Goal: Information Seeking & Learning: Check status

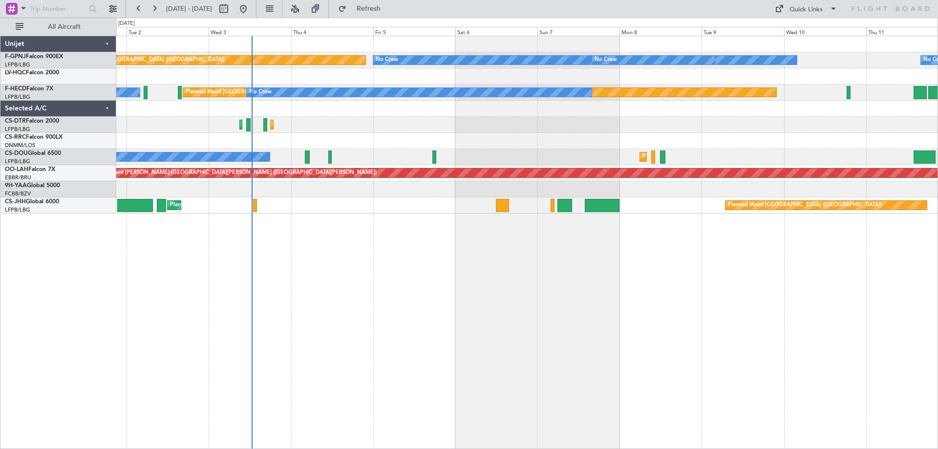
click at [393, 267] on div "Planned Maint [GEOGRAPHIC_DATA] ([GEOGRAPHIC_DATA]) No Crew No Crew No Crew No …" at bounding box center [526, 242] width 821 height 413
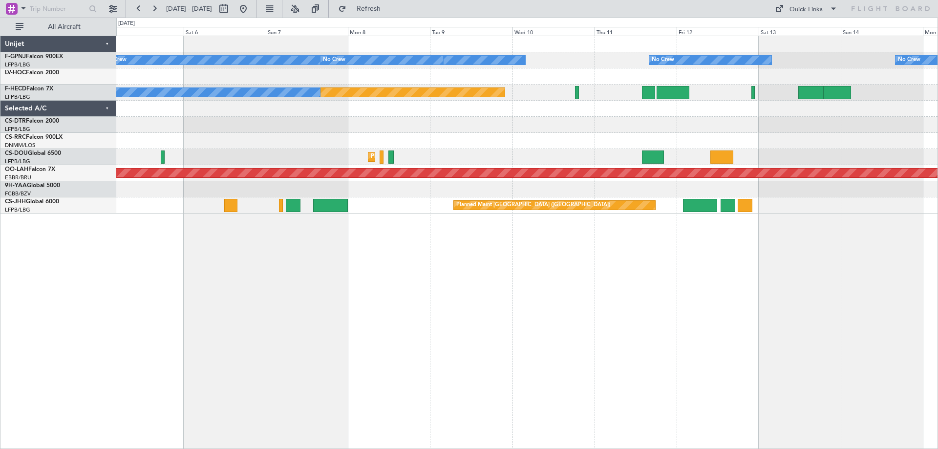
click at [528, 252] on div "No Crew No Crew No Crew No Crew Planned Maint [GEOGRAPHIC_DATA] ([GEOGRAPHIC_DA…" at bounding box center [526, 242] width 821 height 413
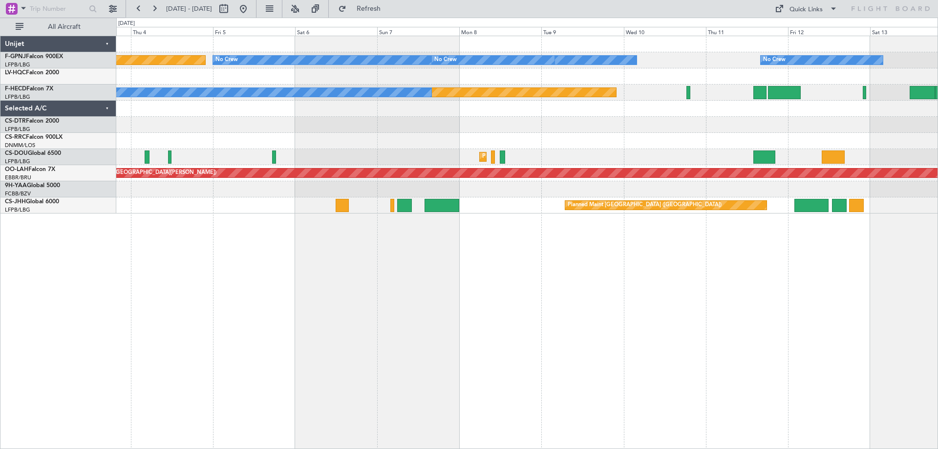
click at [370, 294] on div "No Crew No Crew No Crew Planned Maint [GEOGRAPHIC_DATA] ([GEOGRAPHIC_DATA]) No …" at bounding box center [526, 242] width 821 height 413
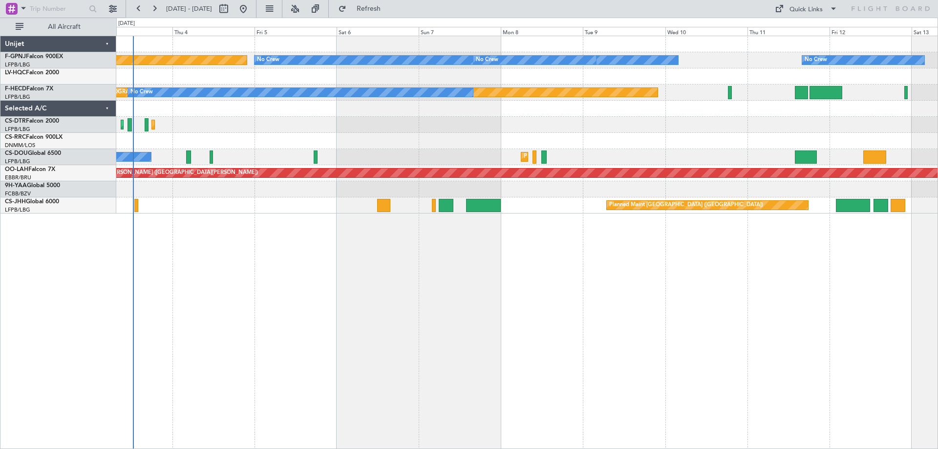
click at [365, 249] on div "No Crew No Crew No Crew Planned Maint [GEOGRAPHIC_DATA] ([GEOGRAPHIC_DATA]) No …" at bounding box center [526, 242] width 821 height 413
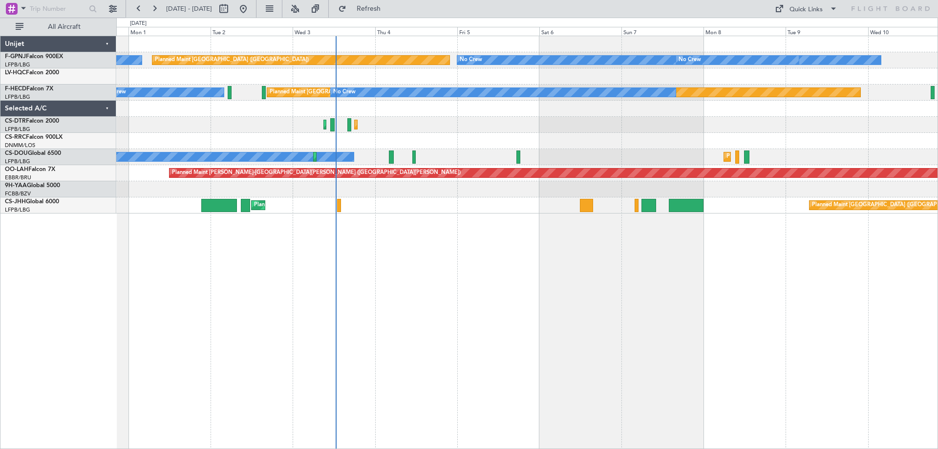
click at [369, 243] on div "No Crew No Crew Planned Maint [GEOGRAPHIC_DATA] ([GEOGRAPHIC_DATA]) No Crew No …" at bounding box center [526, 242] width 821 height 413
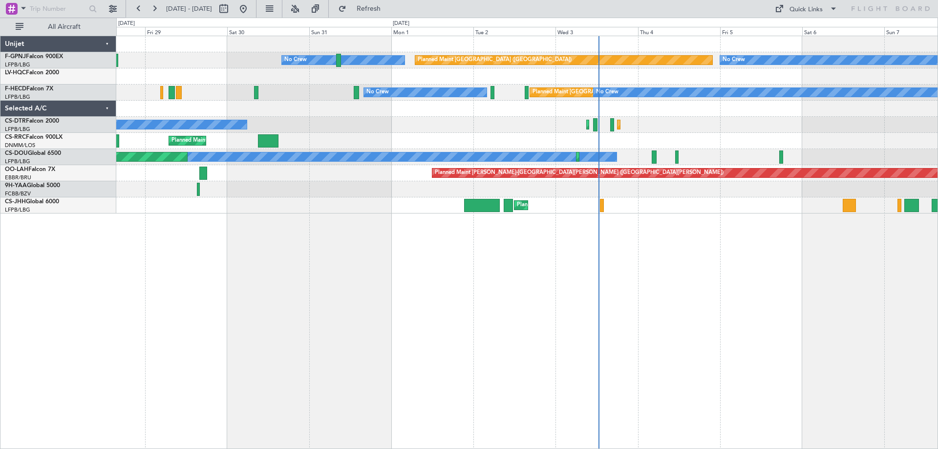
click at [534, 250] on div "No Crew Planned Maint [GEOGRAPHIC_DATA] ([GEOGRAPHIC_DATA]) No Crew No Crew No …" at bounding box center [526, 242] width 821 height 413
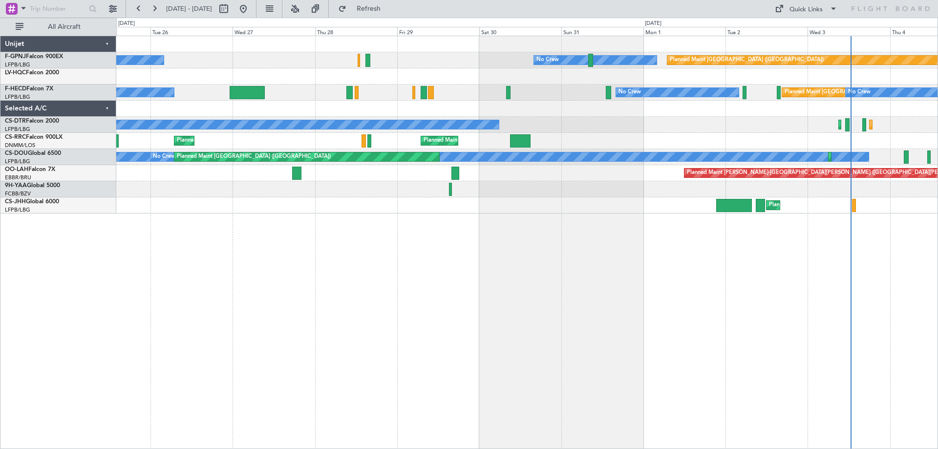
click at [705, 272] on div "Planned Maint [GEOGRAPHIC_DATA] ([GEOGRAPHIC_DATA]) No Crew No Crew No Crew Pla…" at bounding box center [526, 242] width 821 height 413
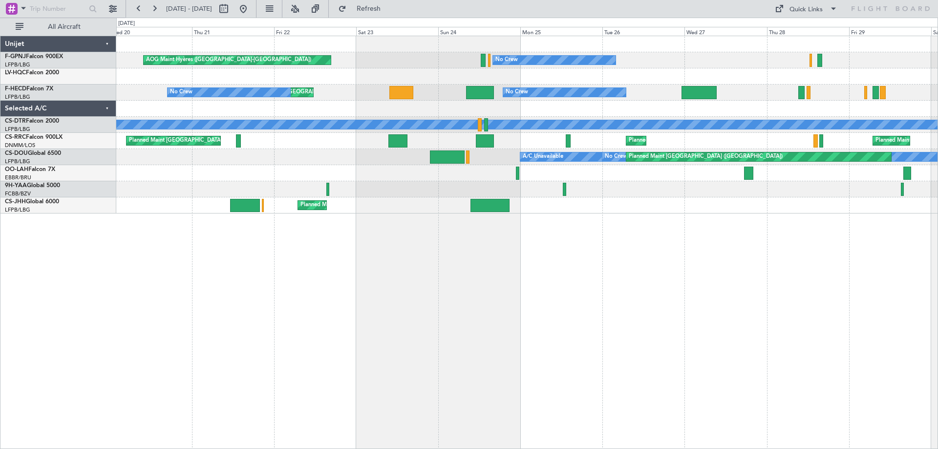
click at [788, 294] on div "No Crew [GEOGRAPHIC_DATA] ([GEOGRAPHIC_DATA]) No Crew Planned Maint [GEOGRAPHIC…" at bounding box center [526, 242] width 821 height 413
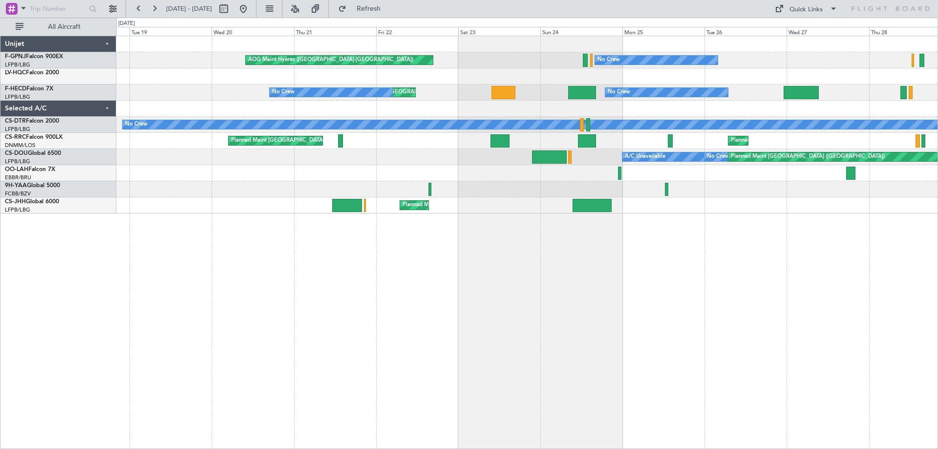
click at [462, 301] on div "No Crew [GEOGRAPHIC_DATA] ([GEOGRAPHIC_DATA]) No Crew No Crew Planned Maint [GE…" at bounding box center [526, 242] width 821 height 413
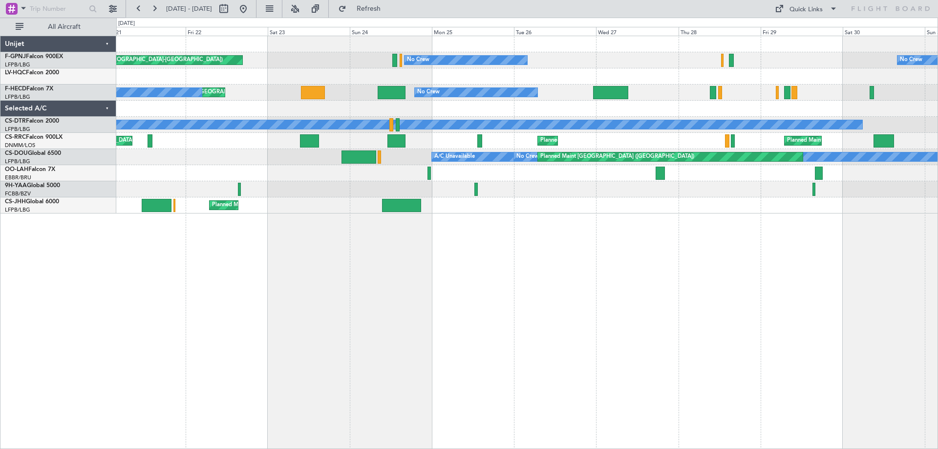
click at [454, 293] on div "No Crew [GEOGRAPHIC_DATA] ([GEOGRAPHIC_DATA]) No Crew Planned Maint [GEOGRAPHIC…" at bounding box center [526, 242] width 821 height 413
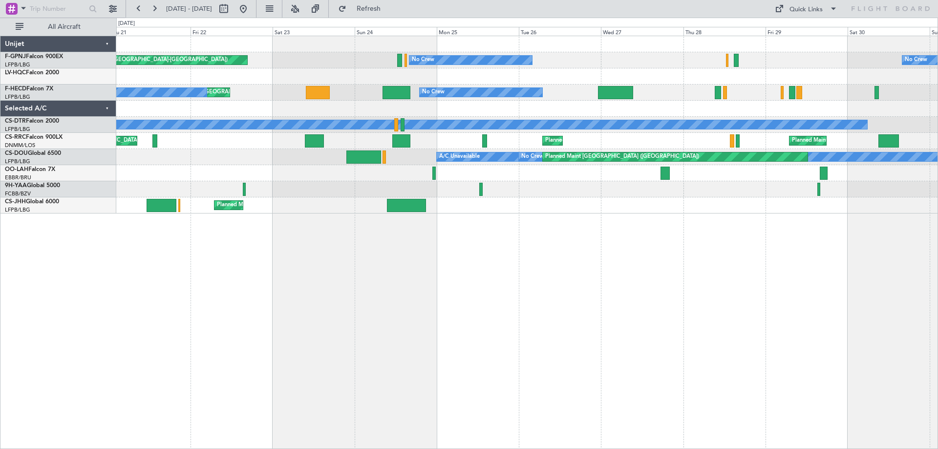
click at [641, 280] on div "No Crew [GEOGRAPHIC_DATA] ([GEOGRAPHIC_DATA]) No Crew Planned Maint [GEOGRAPHIC…" at bounding box center [526, 242] width 821 height 413
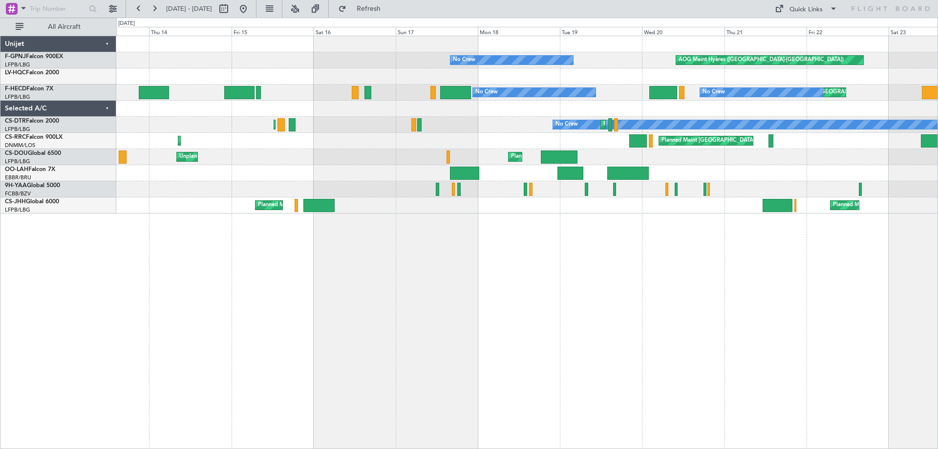
click at [623, 295] on div "AOG Maint Hyères ([GEOGRAPHIC_DATA]-[GEOGRAPHIC_DATA]) No Crew No Crew No Crew …" at bounding box center [526, 242] width 821 height 413
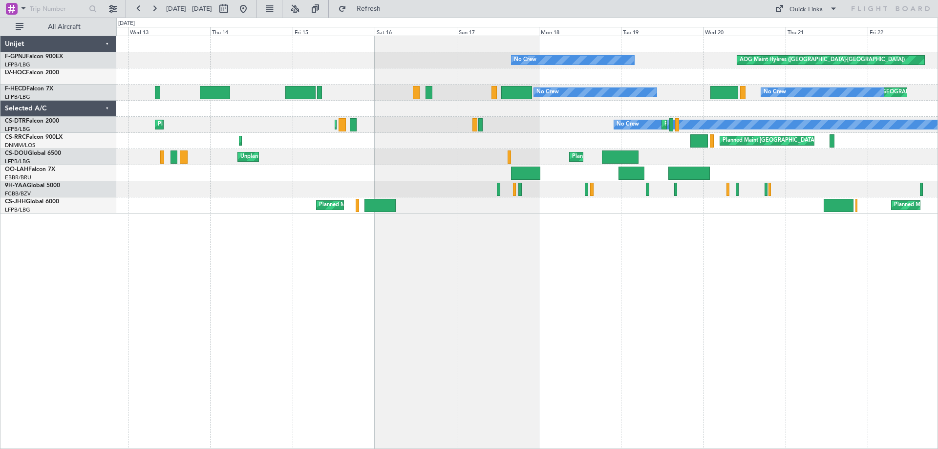
click at [237, 305] on div "AOG Maint Hyères ([GEOGRAPHIC_DATA]-[GEOGRAPHIC_DATA]) No Crew No Crew No Crew …" at bounding box center [526, 242] width 821 height 413
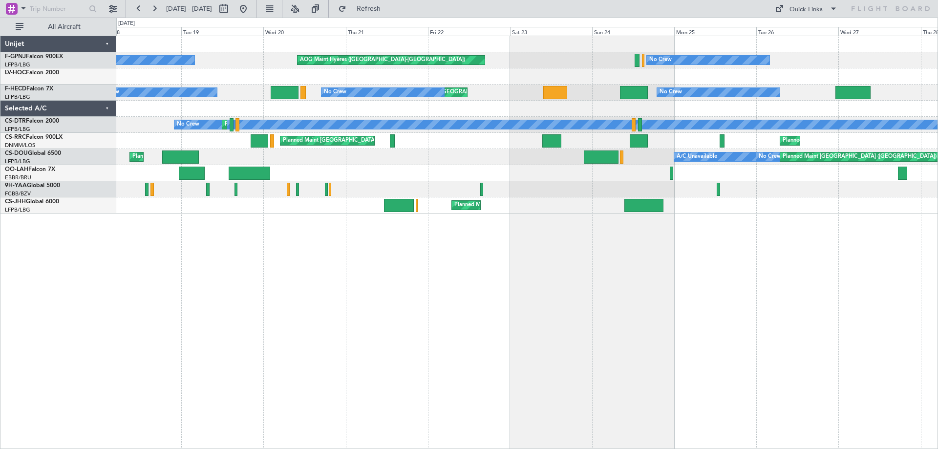
click at [268, 291] on div "AOG Maint Hyères ([GEOGRAPHIC_DATA]-[GEOGRAPHIC_DATA]) No Crew No Crew No Crew …" at bounding box center [526, 242] width 821 height 413
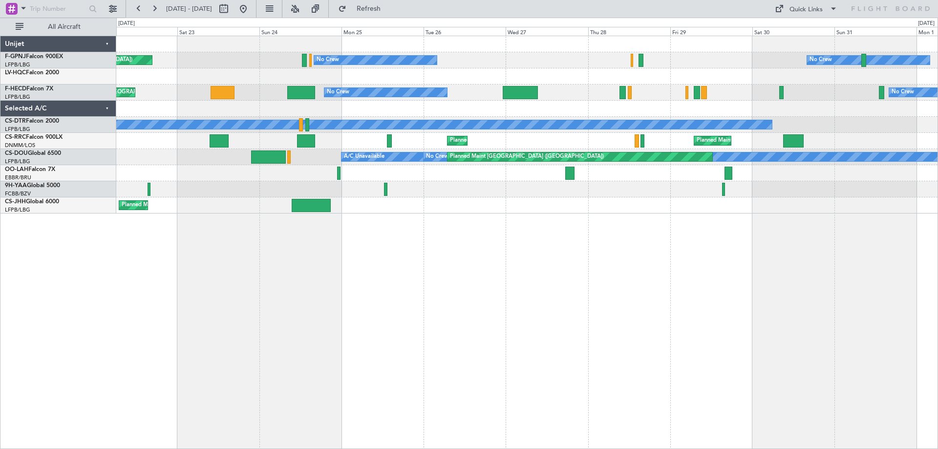
click at [688, 276] on div "AOG Maint Hyères ([GEOGRAPHIC_DATA]-[GEOGRAPHIC_DATA]) No Crew No Crew Planned …" at bounding box center [526, 242] width 821 height 413
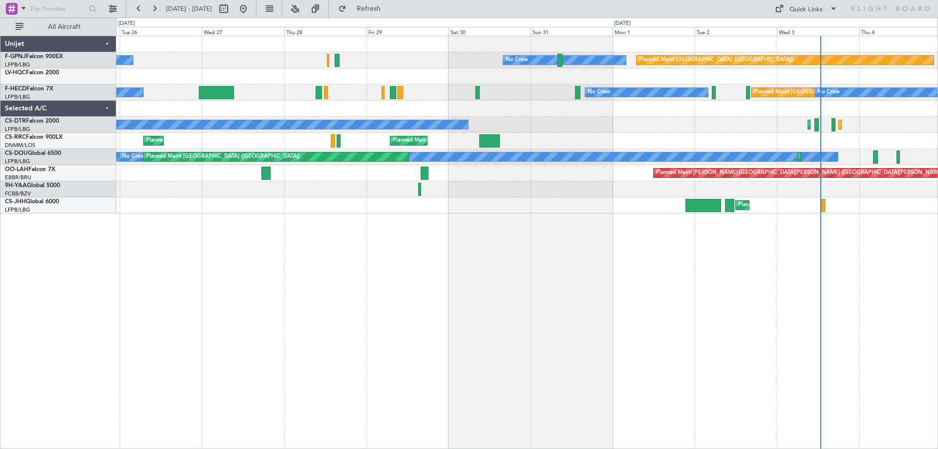
click at [359, 325] on div "Planned Maint [GEOGRAPHIC_DATA] ([GEOGRAPHIC_DATA]) No Crew No Crew No Crew No …" at bounding box center [526, 242] width 821 height 413
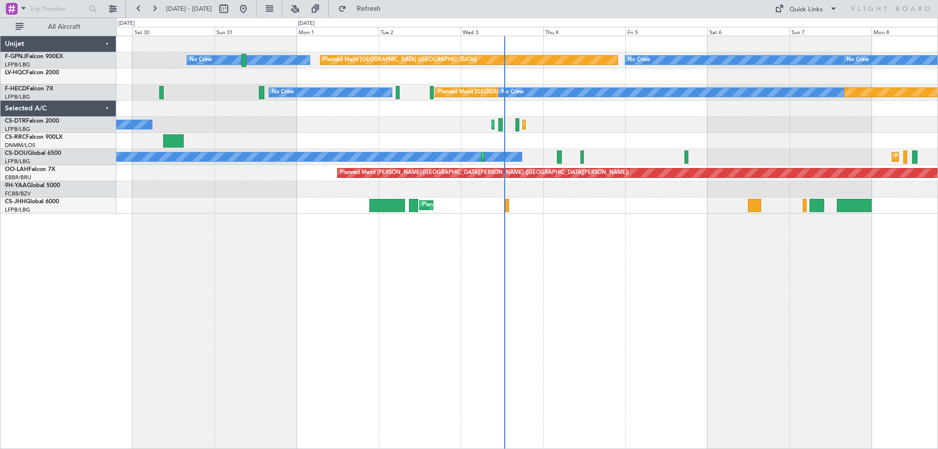
click at [460, 331] on div "Planned Maint [GEOGRAPHIC_DATA] ([GEOGRAPHIC_DATA]) No Crew No Crew No Crew No …" at bounding box center [526, 242] width 821 height 413
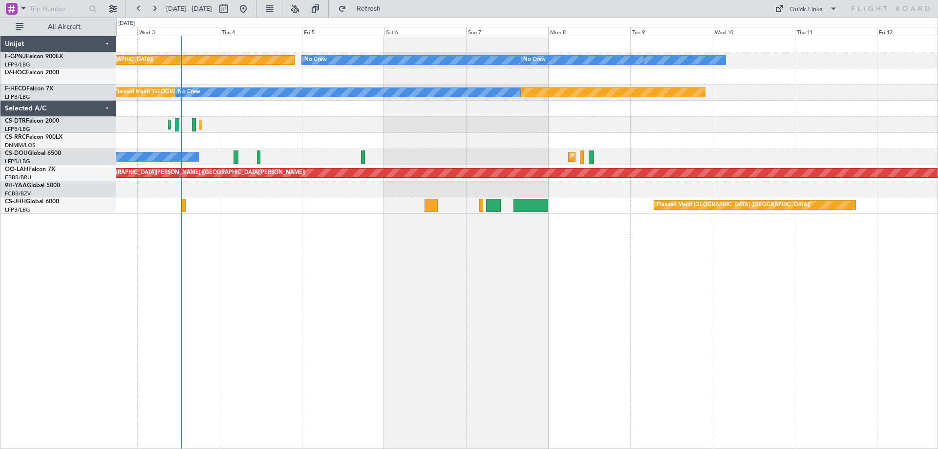
click at [382, 304] on div "Planned Maint [GEOGRAPHIC_DATA] ([GEOGRAPHIC_DATA]) No Crew No Crew No Crew No …" at bounding box center [526, 242] width 821 height 413
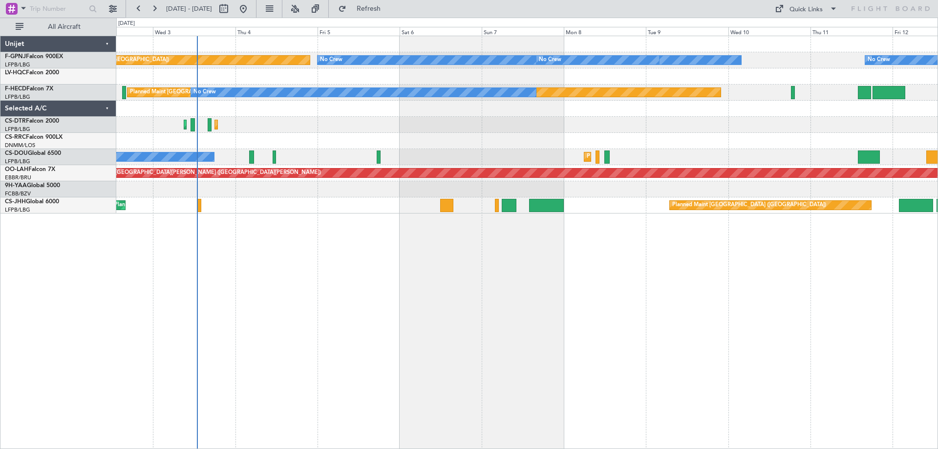
click at [348, 246] on div "Planned Maint [GEOGRAPHIC_DATA] ([GEOGRAPHIC_DATA]) No Crew No Crew No Crew No …" at bounding box center [526, 242] width 821 height 413
